Goal: Task Accomplishment & Management: Manage account settings

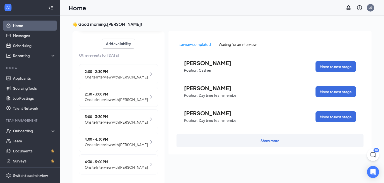
scroll to position [11, 0]
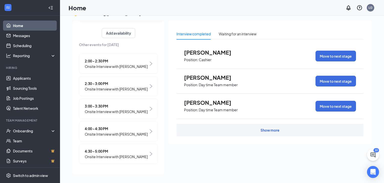
click at [132, 126] on span "4:00 - 4:30 PM" at bounding box center [116, 129] width 63 height 6
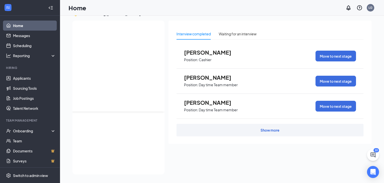
scroll to position [0, 0]
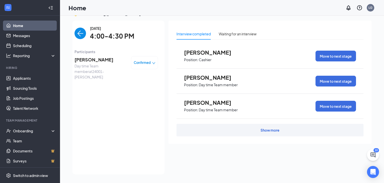
click at [119, 92] on div "[DATE] 4:00-4:30 PM Participants [PERSON_NAME] Day time Team member at 24001- […" at bounding box center [117, 98] width 84 height 144
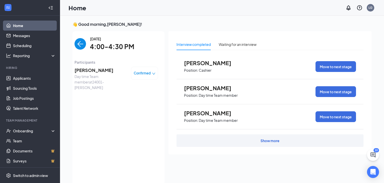
click at [107, 73] on span "[PERSON_NAME]" at bounding box center [101, 70] width 53 height 7
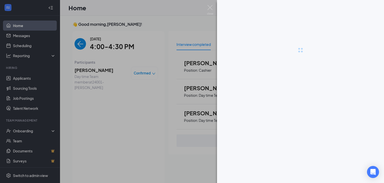
click at [144, 123] on div at bounding box center [192, 91] width 384 height 183
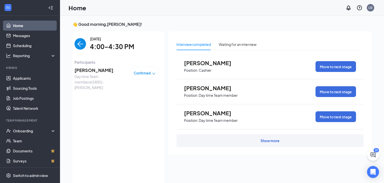
scroll to position [2, 0]
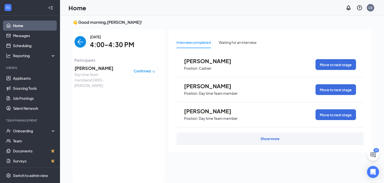
click at [98, 72] on span "Day time Team member at 24001- [PERSON_NAME]" at bounding box center [101, 80] width 53 height 17
click at [87, 69] on span "[PERSON_NAME]" at bounding box center [101, 68] width 53 height 7
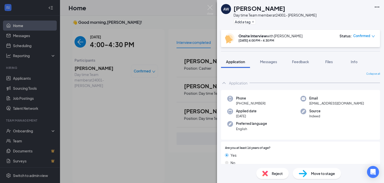
click at [310, 121] on div "Phone [PHONE_NUMBER] Email [EMAIL_ADDRESS][DOMAIN_NAME] Applied date [DATE] Sou…" at bounding box center [300, 115] width 159 height 50
click at [301, 65] on button "Feedback" at bounding box center [300, 61] width 27 height 13
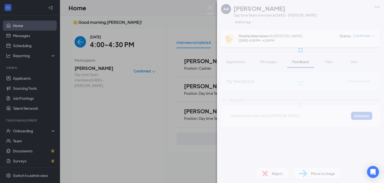
click at [259, 120] on div "AW [PERSON_NAME] Day time Team member at 24001- [PERSON_NAME] Add a tag Onsite …" at bounding box center [300, 91] width 167 height 183
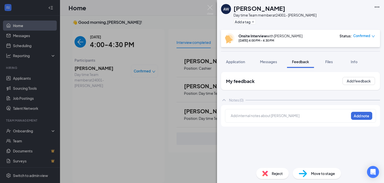
click at [269, 116] on div at bounding box center [290, 115] width 118 height 5
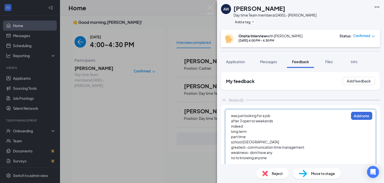
click at [265, 154] on span "weakness- dont hsve any" at bounding box center [252, 152] width 42 height 5
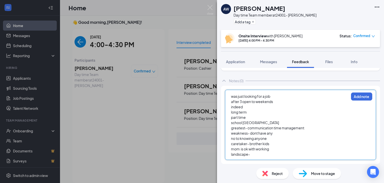
scroll to position [19, 0]
click at [238, 61] on span "Application" at bounding box center [235, 61] width 19 height 5
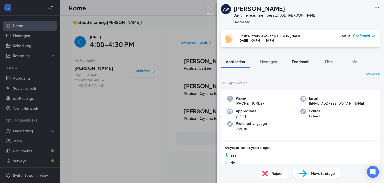
click at [305, 66] on button "Feedback" at bounding box center [300, 61] width 27 height 13
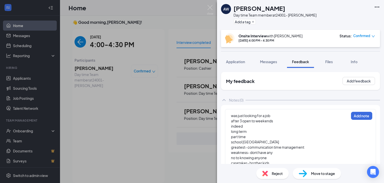
scroll to position [19, 0]
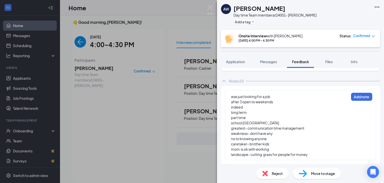
click at [279, 146] on div "mom is ok with working" at bounding box center [290, 148] width 118 height 5
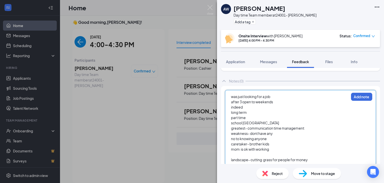
click at [237, 153] on div at bounding box center [290, 154] width 118 height 5
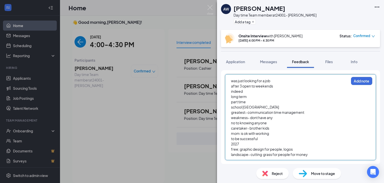
scroll to position [0, 0]
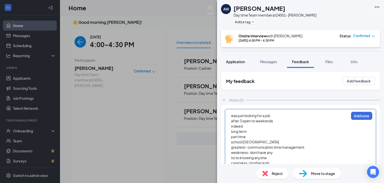
click at [236, 62] on span "Application" at bounding box center [235, 61] width 19 height 5
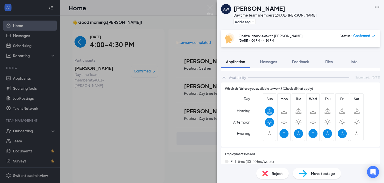
scroll to position [311, 0]
click at [307, 62] on span "Feedback" at bounding box center [300, 61] width 17 height 5
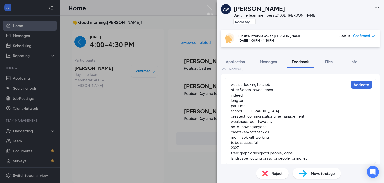
scroll to position [35, 0]
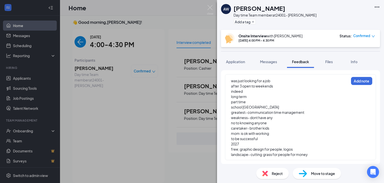
click at [318, 155] on div "landscape- cutting grass for people for money" at bounding box center [290, 154] width 118 height 5
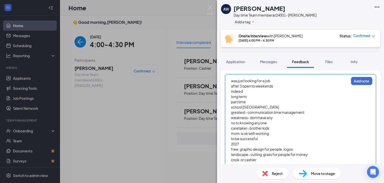
scroll to position [40, 0]
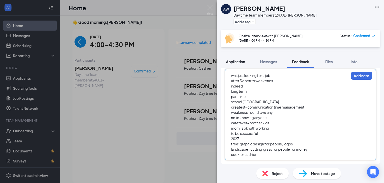
click at [236, 57] on button "Application" at bounding box center [235, 61] width 29 height 13
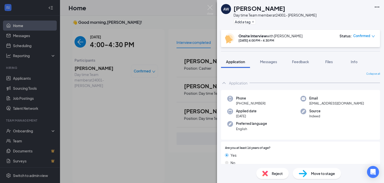
click at [338, 126] on div "Phone [PHONE_NUMBER] Email [EMAIL_ADDRESS][DOMAIN_NAME] Applied date [DATE] Sou…" at bounding box center [300, 115] width 159 height 50
click at [383, 98] on div "Collapse all Application Phone [PHONE_NUMBER] Email [EMAIL_ADDRESS][DOMAIN_NAME…" at bounding box center [300, 116] width 167 height 96
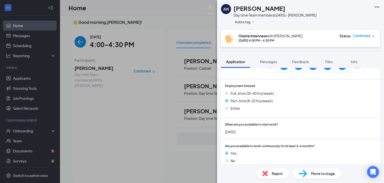
scroll to position [402, 0]
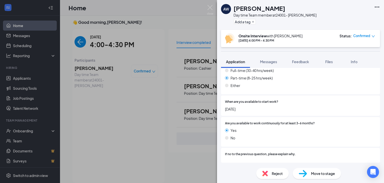
click at [107, 105] on div "AW [PERSON_NAME] Day time Team member at 24001- [PERSON_NAME] Add a tag Onsite …" at bounding box center [192, 91] width 384 height 183
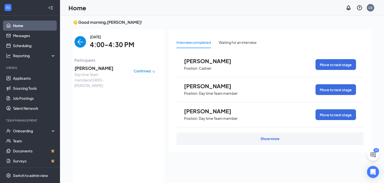
click at [122, 120] on div "[DATE] 4:00-4:30 PM Participants [PERSON_NAME] Day time Team member at 24001- […" at bounding box center [117, 106] width 84 height 144
click at [93, 70] on span "[PERSON_NAME]" at bounding box center [101, 68] width 53 height 7
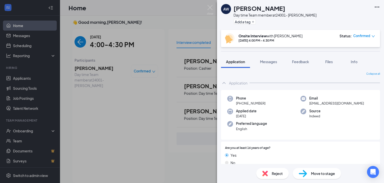
click at [212, 7] on img at bounding box center [210, 10] width 6 height 10
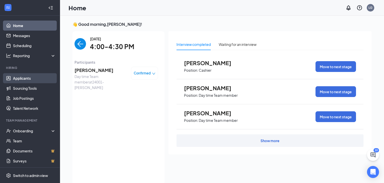
click at [24, 74] on link "Applicants" at bounding box center [34, 78] width 43 height 10
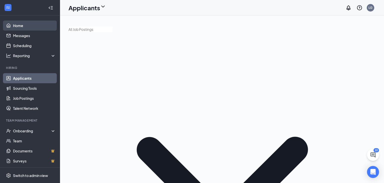
click at [22, 25] on link "Home" at bounding box center [34, 26] width 43 height 10
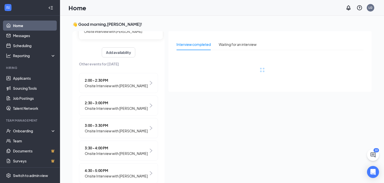
scroll to position [58, 0]
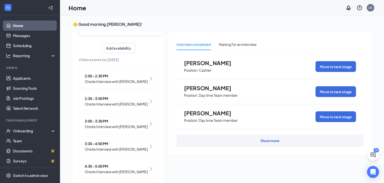
click at [113, 80] on span "Onsite Interview with [PERSON_NAME]" at bounding box center [116, 82] width 63 height 6
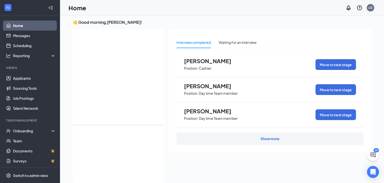
scroll to position [0, 0]
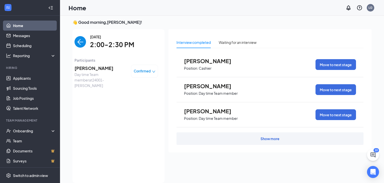
click at [140, 74] on div "Confirmed" at bounding box center [144, 71] width 27 height 13
click at [148, 73] on span "Confirmed" at bounding box center [142, 71] width 17 height 5
click at [135, 109] on span "Mark as no-show" at bounding box center [126, 112] width 34 height 6
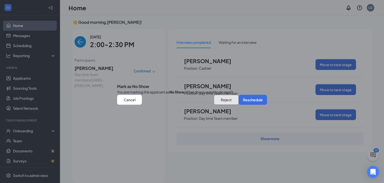
click at [215, 105] on button "Reject" at bounding box center [226, 100] width 25 height 10
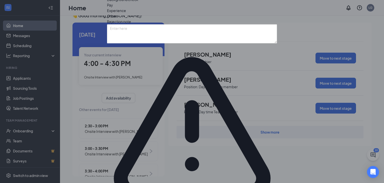
scroll to position [11, 0]
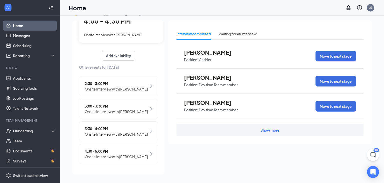
scroll to position [51, 0]
click at [127, 109] on span "Onsite Interview with [PERSON_NAME]" at bounding box center [116, 112] width 63 height 6
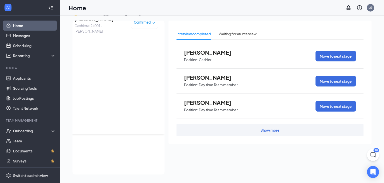
scroll to position [0, 0]
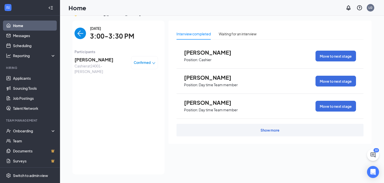
click at [143, 64] on span "Confirmed" at bounding box center [142, 62] width 17 height 5
click at [141, 101] on span "Mark as no-show" at bounding box center [126, 104] width 34 height 6
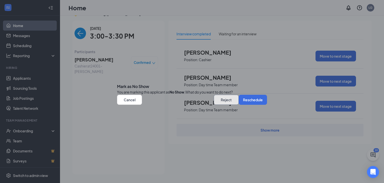
click at [221, 105] on button "Reject" at bounding box center [226, 100] width 25 height 10
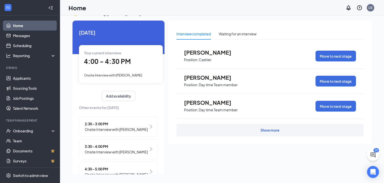
click at [213, 150] on div "Interview completed Waiting for an interview [PERSON_NAME] Position: Cashier Mo…" at bounding box center [270, 96] width 203 height 151
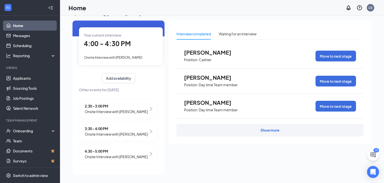
scroll to position [28, 0]
click at [128, 126] on span "3:30 - 4:00 PM" at bounding box center [116, 129] width 63 height 6
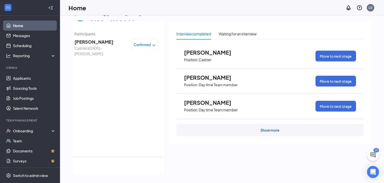
scroll to position [0, 0]
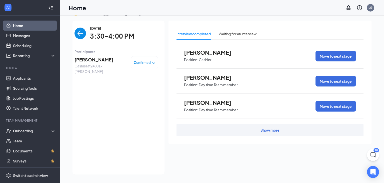
click at [97, 62] on span "[PERSON_NAME]" at bounding box center [101, 59] width 53 height 7
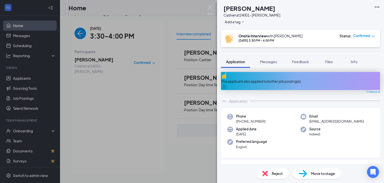
click at [323, 80] on div "This applicant also applied to 6 other job posting(s)" at bounding box center [300, 81] width 159 height 18
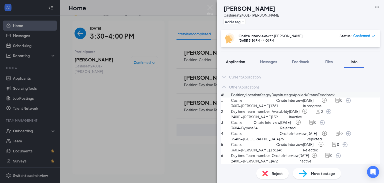
click at [242, 61] on span "Application" at bounding box center [235, 61] width 19 height 5
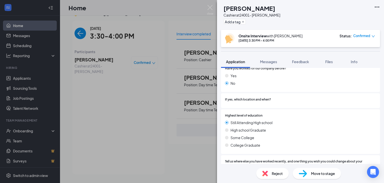
scroll to position [198, 0]
click at [116, 107] on div "KN [PERSON_NAME] Cashier at 24001- [PERSON_NAME] Add a tag Onsite Interview wit…" at bounding box center [192, 91] width 384 height 183
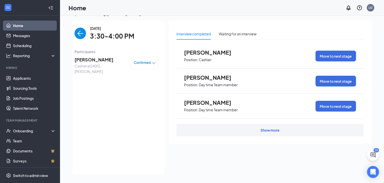
click at [142, 60] on span "Confirmed" at bounding box center [142, 62] width 17 height 5
click at [133, 90] on span "Mark complete" at bounding box center [126, 93] width 34 height 6
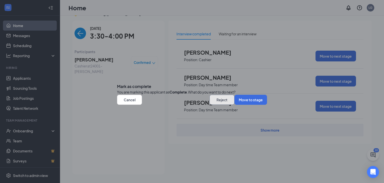
click at [210, 105] on button "Reject" at bounding box center [222, 100] width 25 height 10
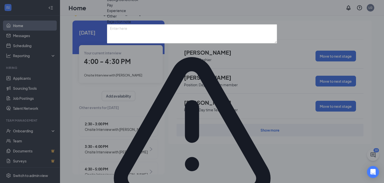
click at [117, 19] on span "Other" at bounding box center [112, 16] width 10 height 6
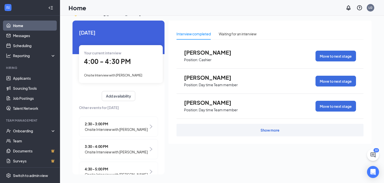
scroll to position [28, 0]
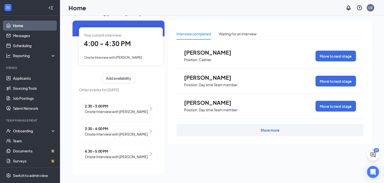
click at [132, 155] on span "Onsite Interview with [PERSON_NAME]" at bounding box center [116, 157] width 63 height 6
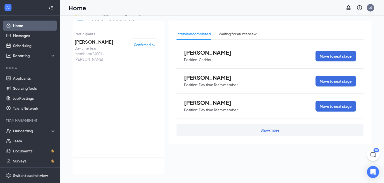
scroll to position [0, 0]
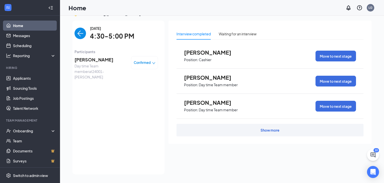
click at [98, 62] on span "[PERSON_NAME]" at bounding box center [101, 59] width 53 height 7
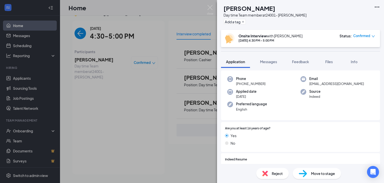
scroll to position [19, 0]
